Goal: Check status: Check status

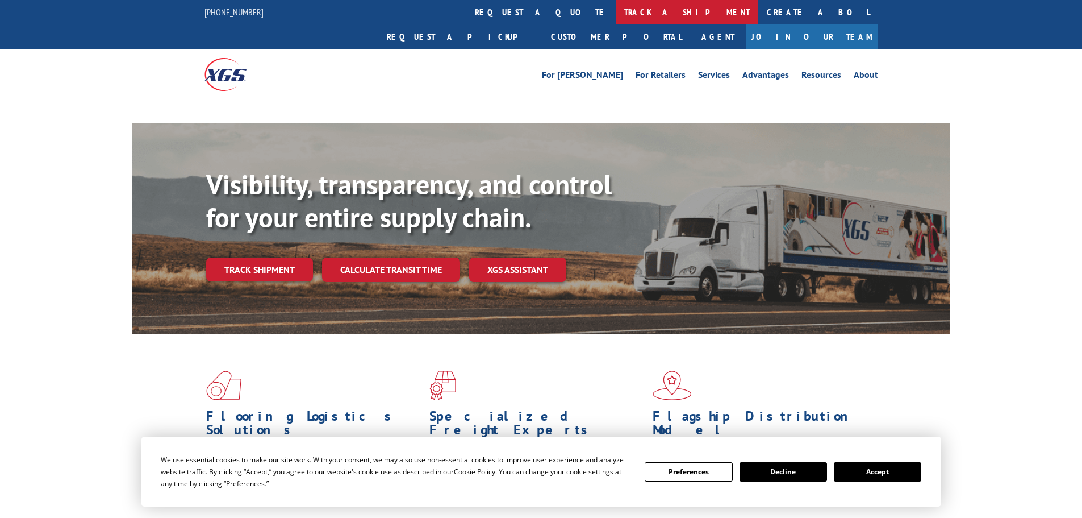
click at [616, 6] on link "track a shipment" at bounding box center [687, 12] width 143 height 24
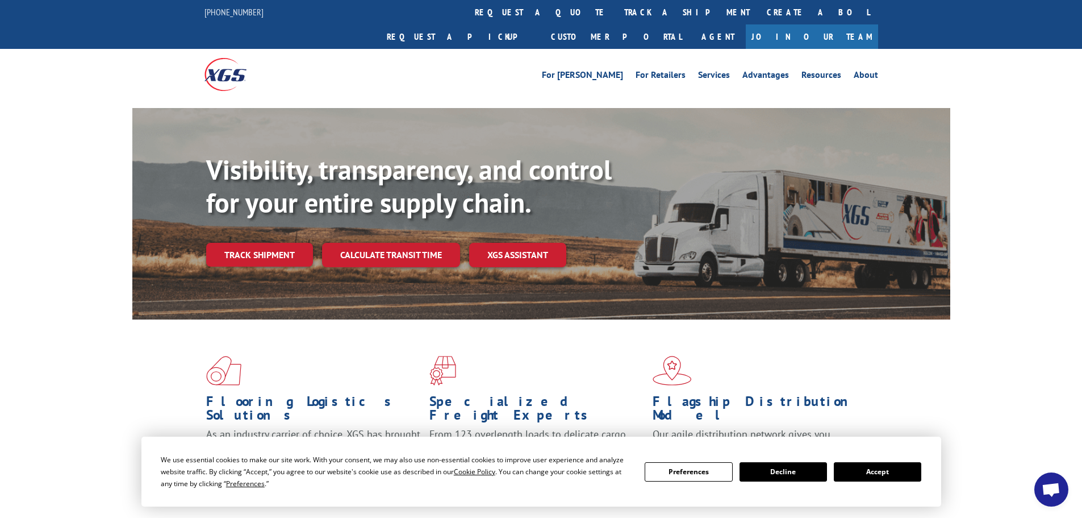
click at [890, 476] on button "Accept" at bounding box center [877, 471] width 87 height 19
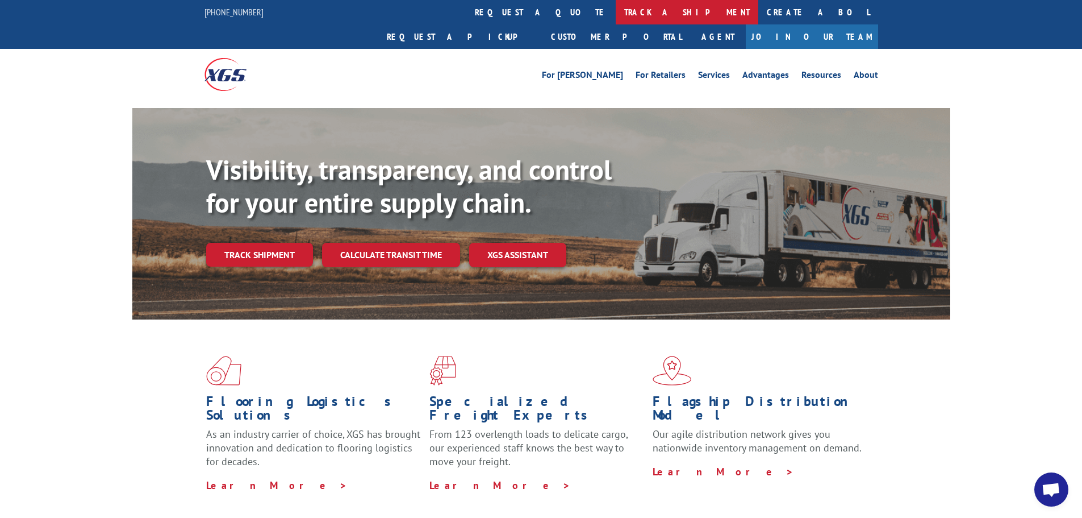
click at [616, 20] on link "track a shipment" at bounding box center [687, 12] width 143 height 24
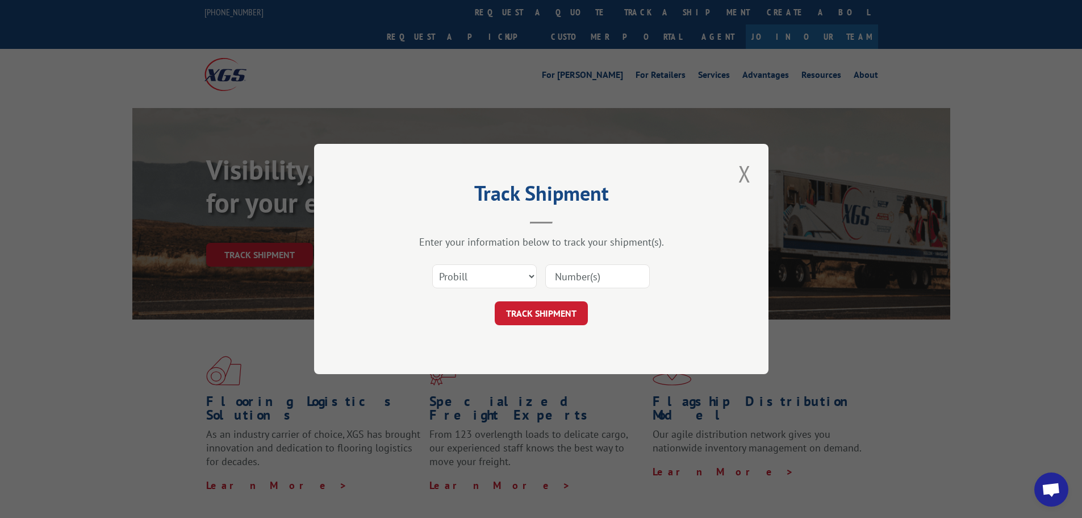
drag, startPoint x: 587, startPoint y: 266, endPoint x: 628, endPoint y: 267, distance: 40.3
click at [587, 266] on input at bounding box center [597, 276] width 105 height 24
type input "17344715"
click at [565, 303] on button "TRACK SHIPMENT" at bounding box center [541, 313] width 93 height 24
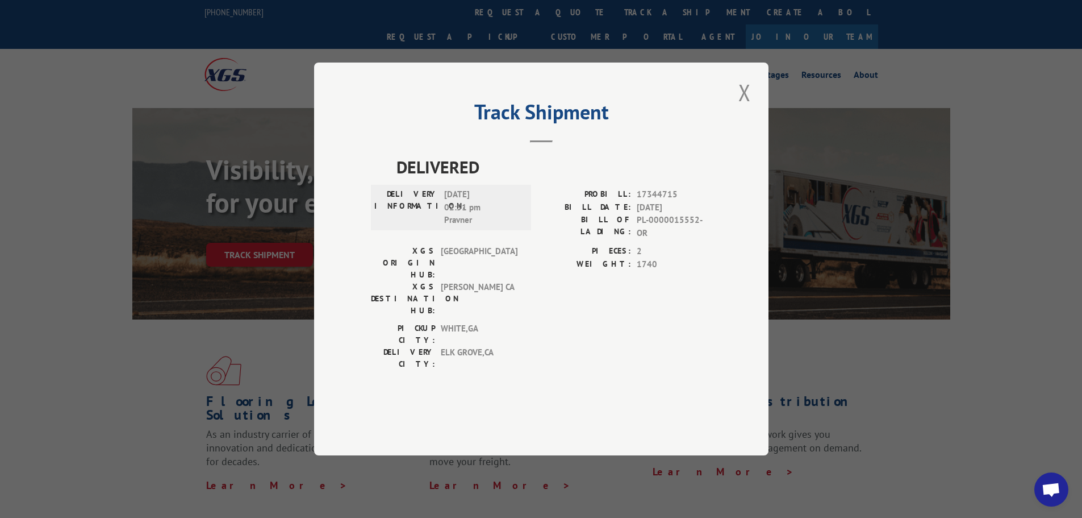
click at [887, 363] on div "Track Shipment DELIVERED DELIVERY INFORMATION: [DATE] 02:51 pm Pravner PROBILL:…" at bounding box center [541, 259] width 1082 height 518
click at [740, 108] on button "Close modal" at bounding box center [744, 92] width 19 height 31
